Goal: Task Accomplishment & Management: Use online tool/utility

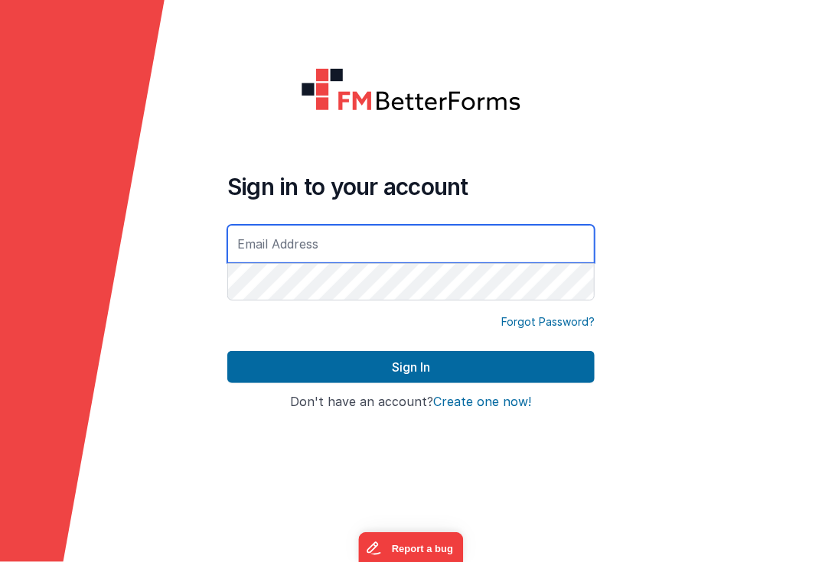
type input "[EMAIL_ADDRESS][DOMAIN_NAME]"
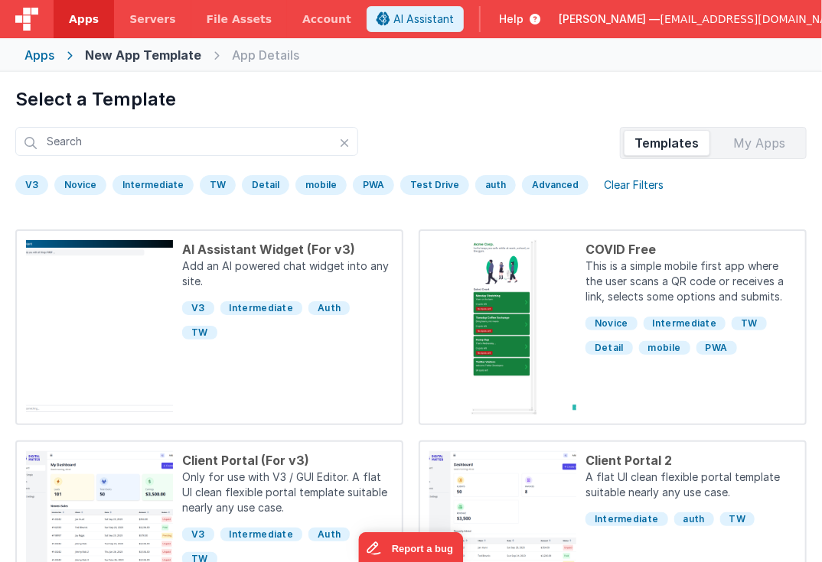
click at [29, 59] on div "Apps" at bounding box center [39, 55] width 30 height 18
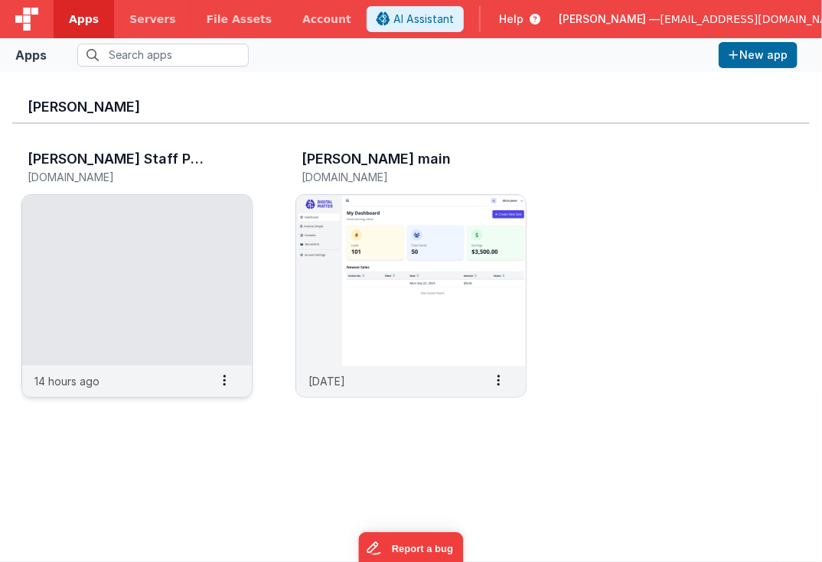
click at [182, 315] on img at bounding box center [137, 280] width 230 height 171
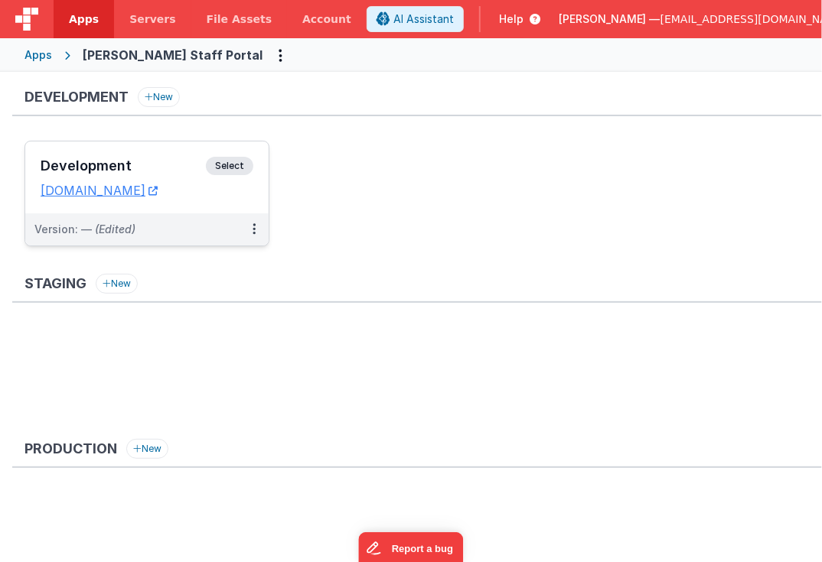
click at [230, 161] on span "Select" at bounding box center [229, 166] width 47 height 18
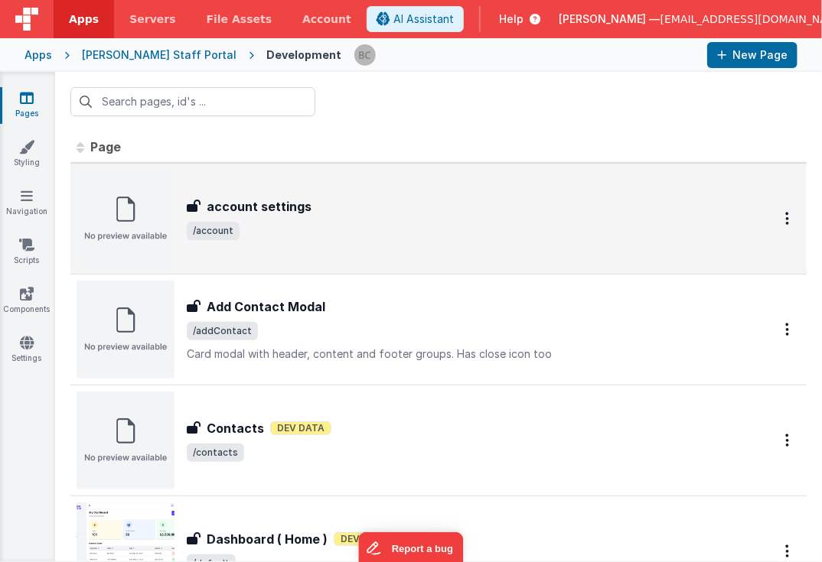
click at [118, 235] on img at bounding box center [126, 219] width 98 height 98
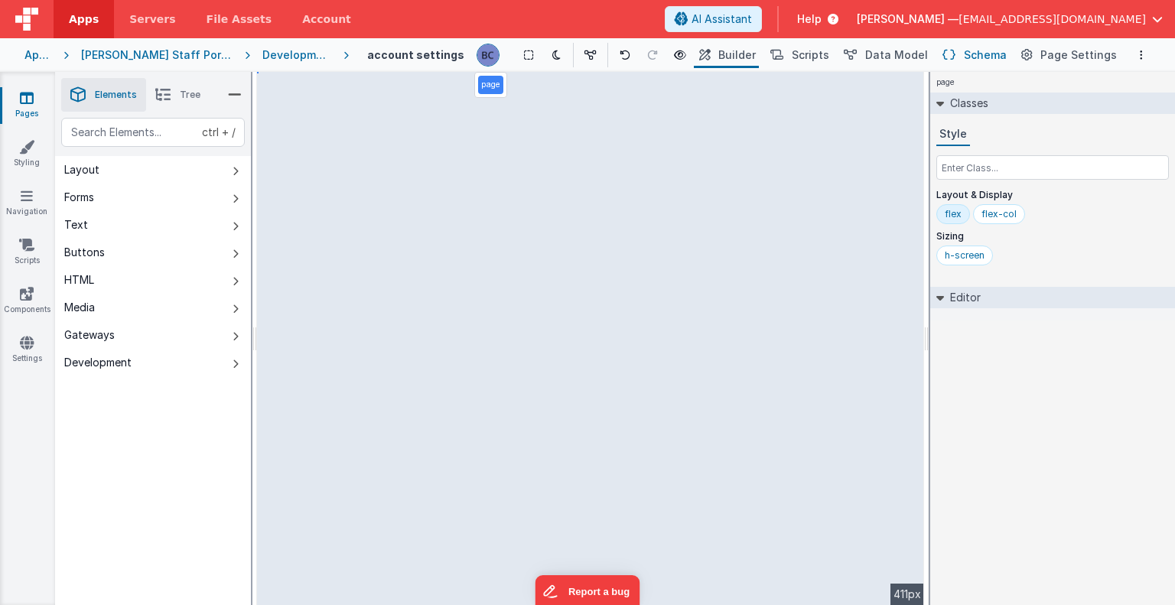
click at [821, 57] on span "Schema" at bounding box center [985, 54] width 43 height 15
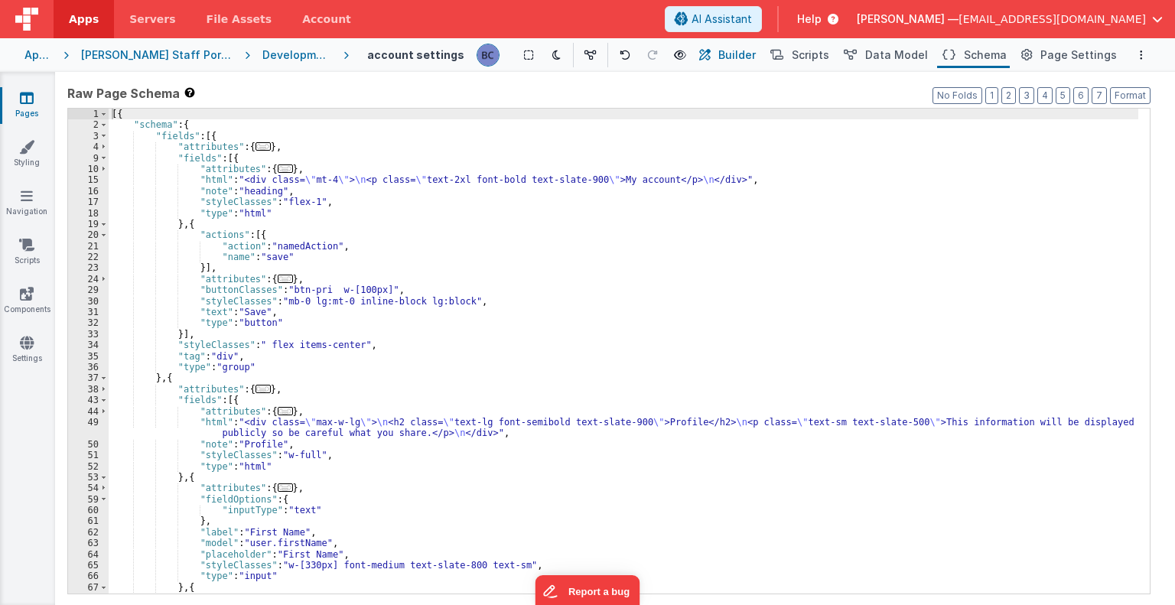
click at [738, 57] on span "Builder" at bounding box center [737, 54] width 37 height 15
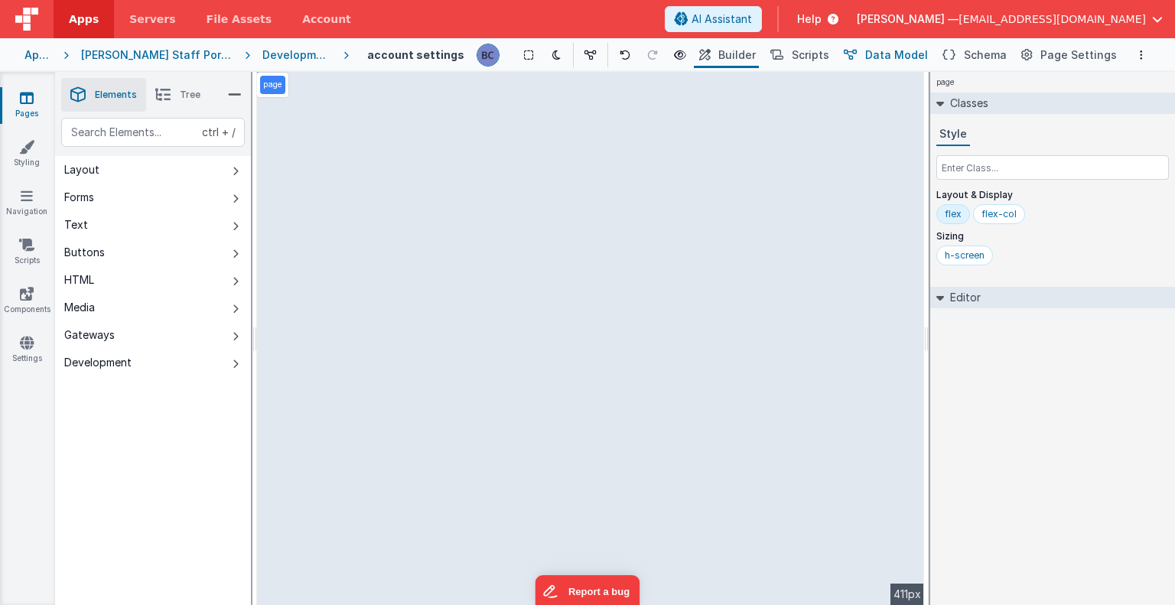
click at [821, 49] on span "Data Model" at bounding box center [896, 54] width 63 height 15
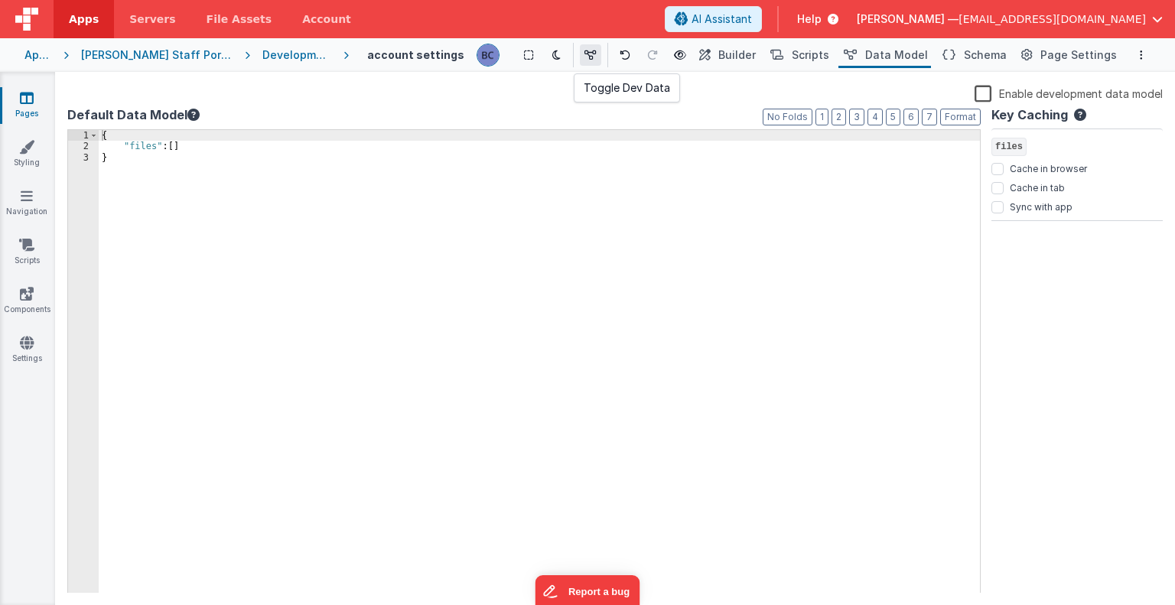
click at [580, 57] on button at bounding box center [590, 54] width 21 height 21
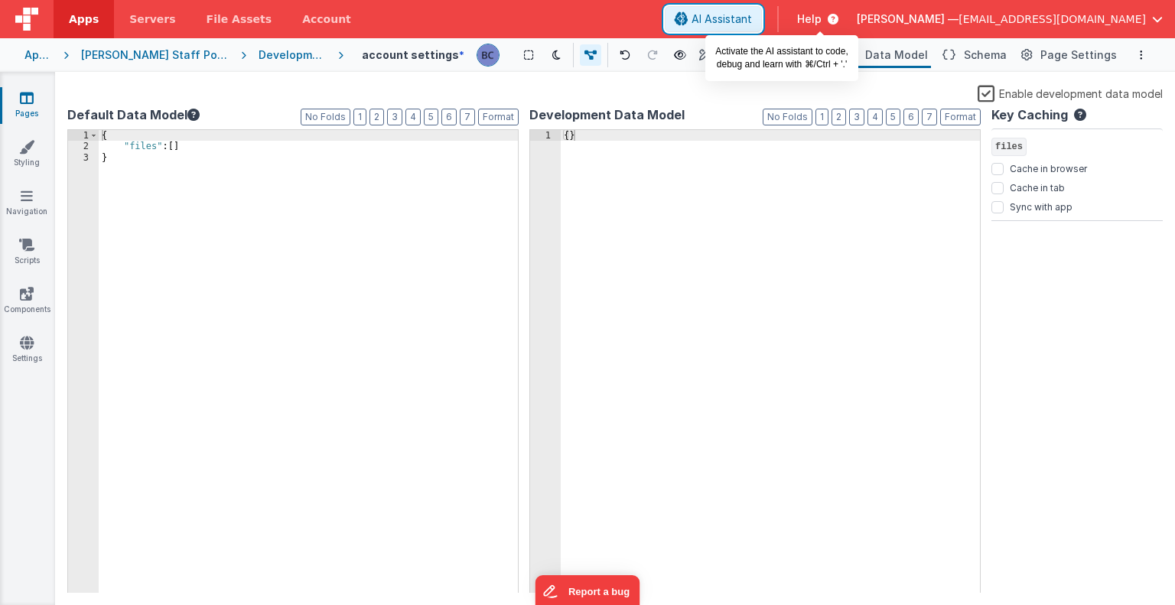
click at [752, 21] on span "AI Assistant" at bounding box center [722, 18] width 60 height 15
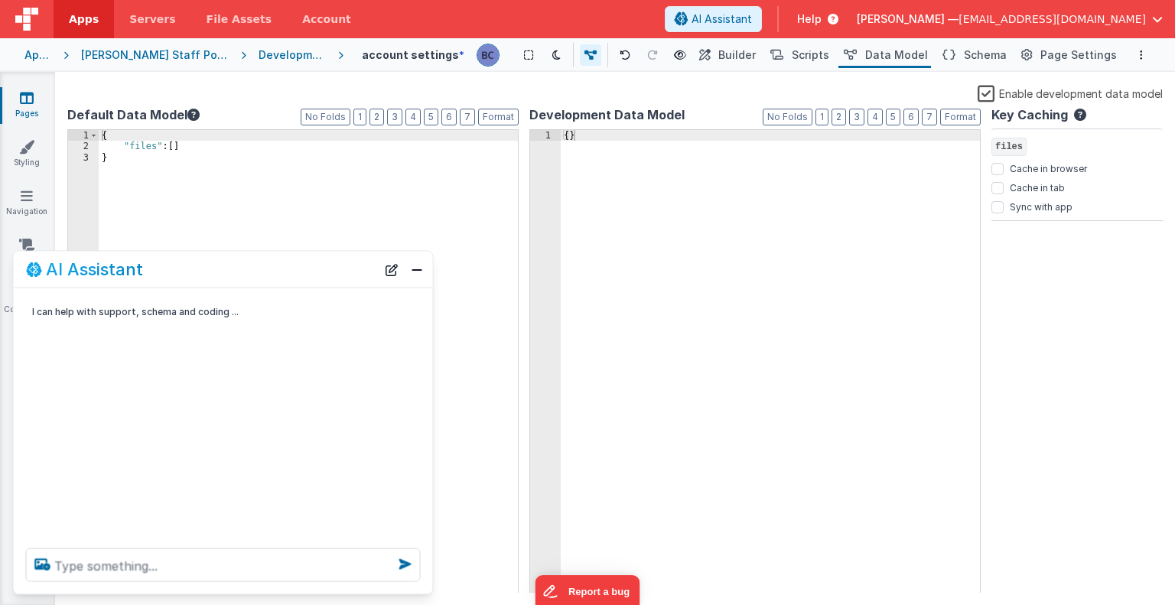
click at [142, 60] on div "[PERSON_NAME] Staff Portal" at bounding box center [155, 54] width 148 height 15
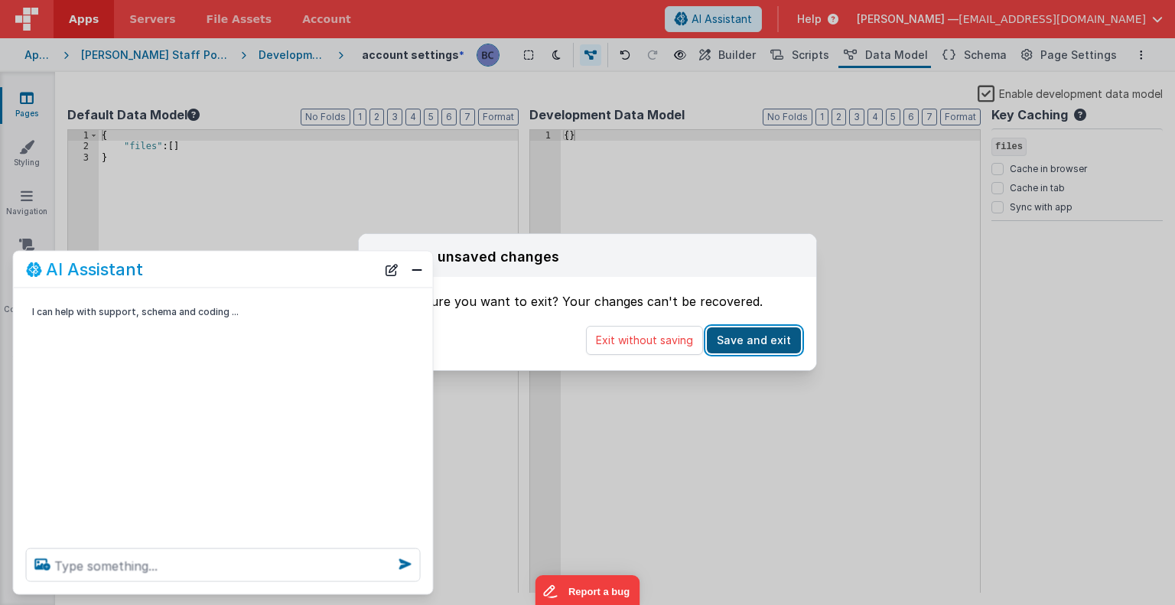
click at [734, 337] on button "Save and exit" at bounding box center [754, 341] width 94 height 26
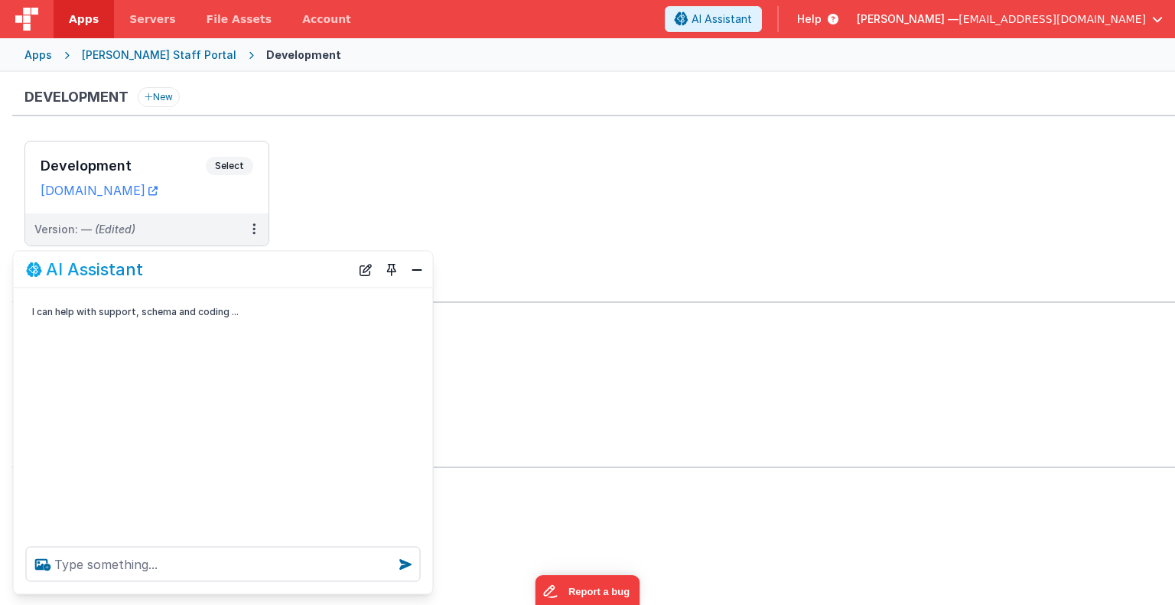
click at [412, 276] on div "Staging New" at bounding box center [593, 288] width 1163 height 29
click at [223, 165] on span "Select" at bounding box center [229, 166] width 47 height 18
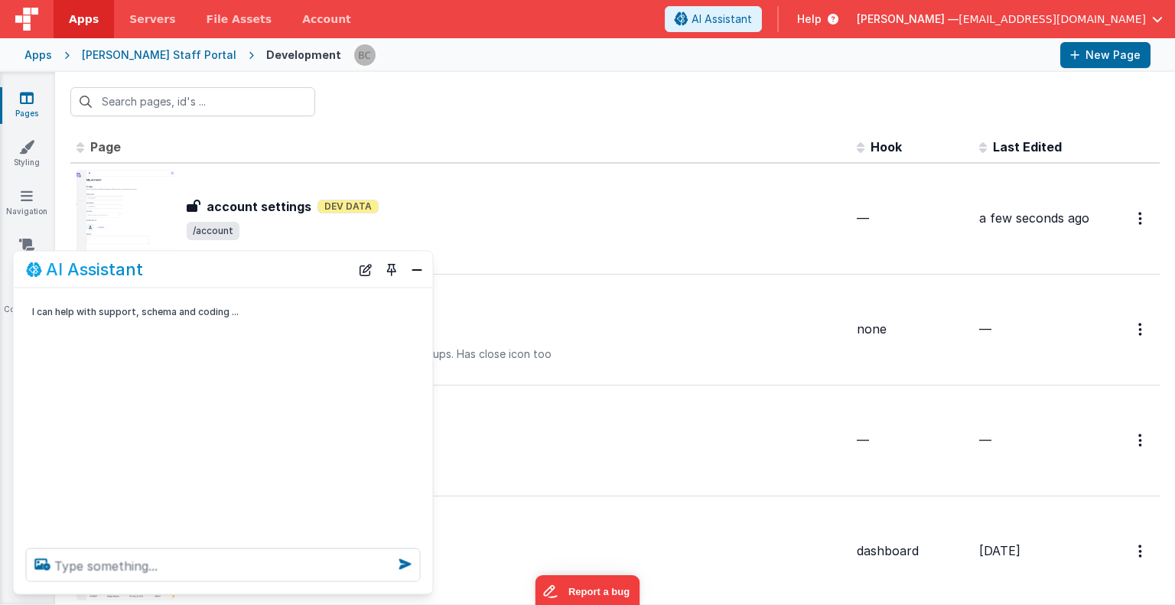
click at [680, 64] on div at bounding box center [701, 55] width 695 height 26
click at [821, 49] on button "New Page" at bounding box center [1106, 55] width 90 height 26
click at [80, 30] on link "Apps" at bounding box center [84, 19] width 60 height 38
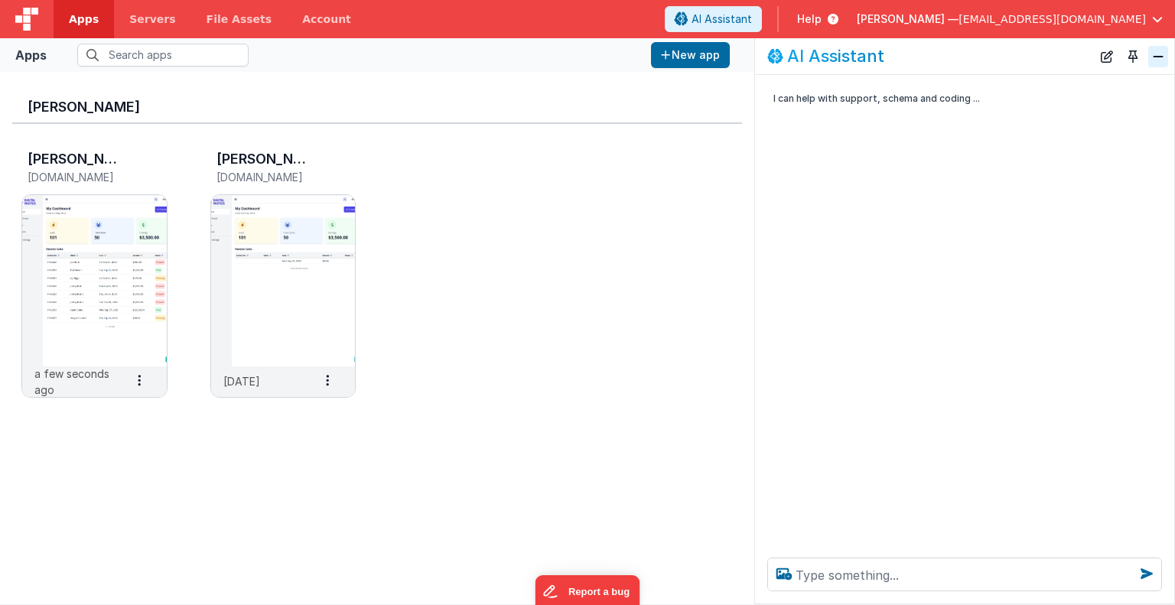
click at [821, 57] on button "Close" at bounding box center [1159, 56] width 20 height 21
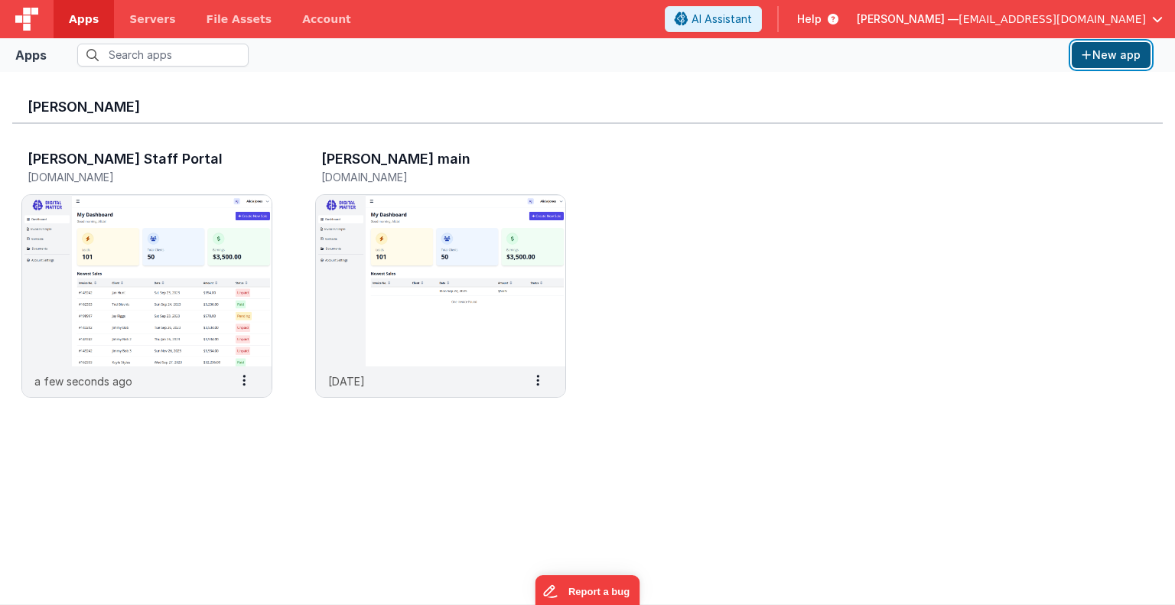
click at [821, 64] on button "New app" at bounding box center [1111, 55] width 79 height 26
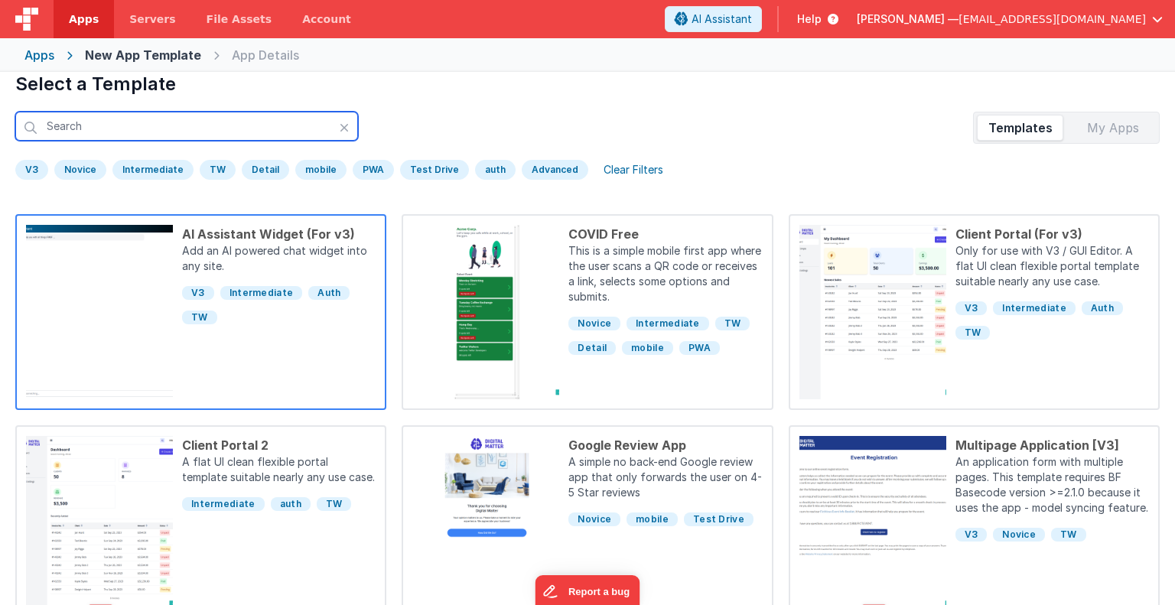
scroll to position [24, 0]
